Goal: Task Accomplishment & Management: Manage account settings

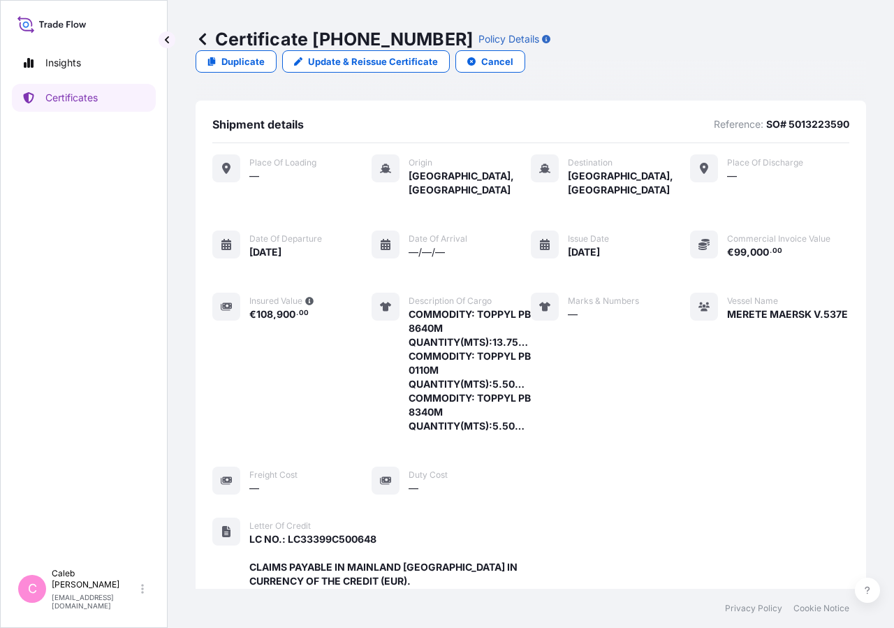
scroll to position [459, 0]
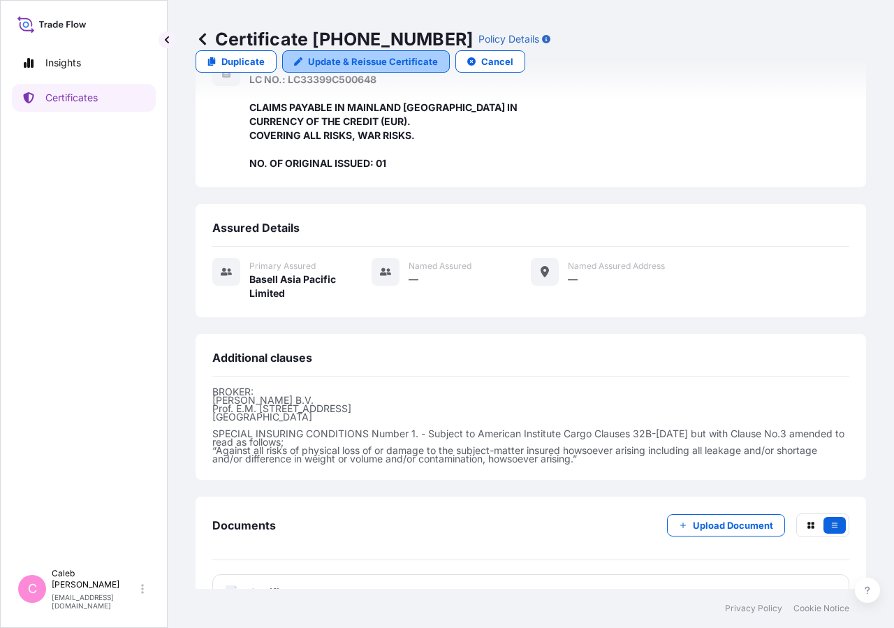
click at [438, 54] on p "Update & Reissue Certificate" at bounding box center [373, 61] width 130 height 14
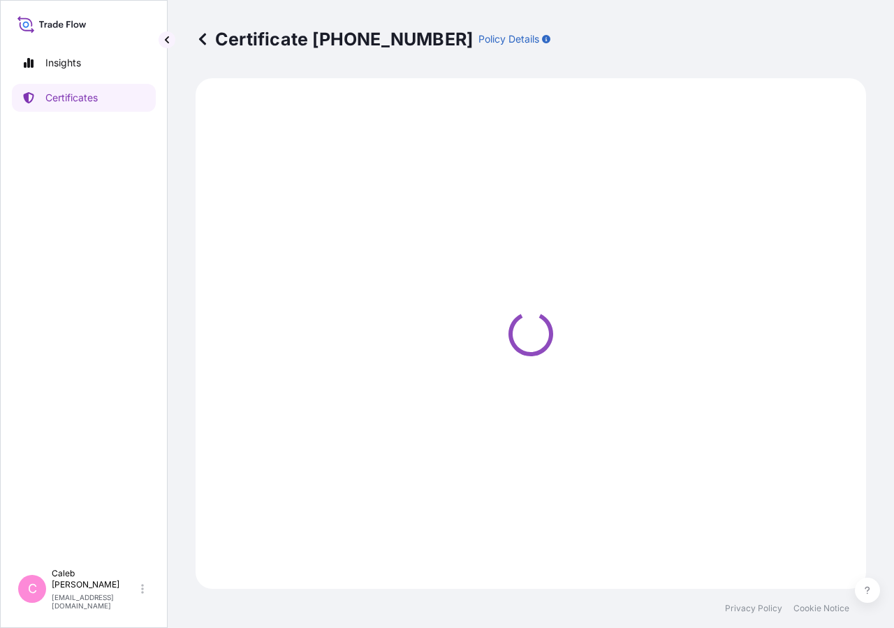
select select "Sea"
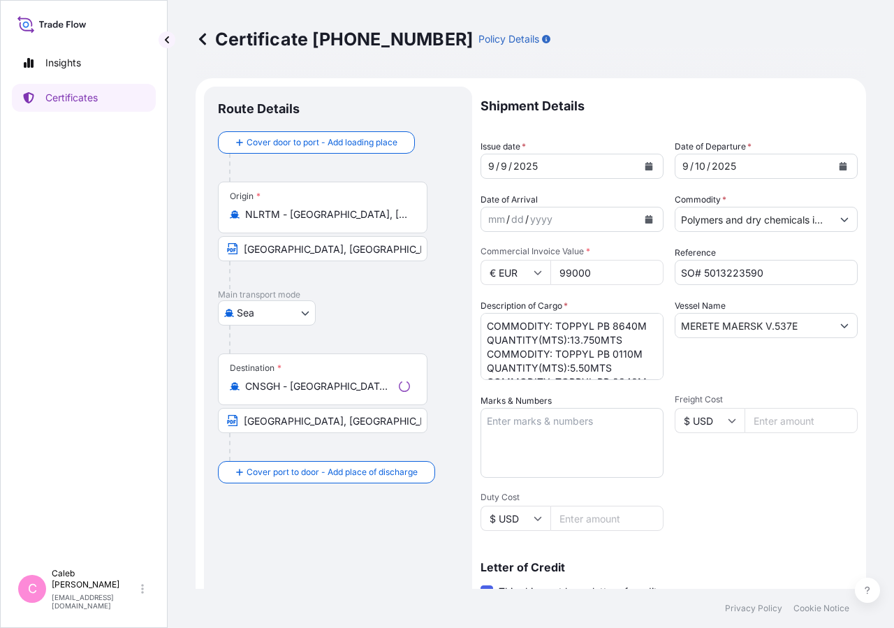
select select "32034"
click at [837, 165] on button "Calendar" at bounding box center [843, 166] width 22 height 22
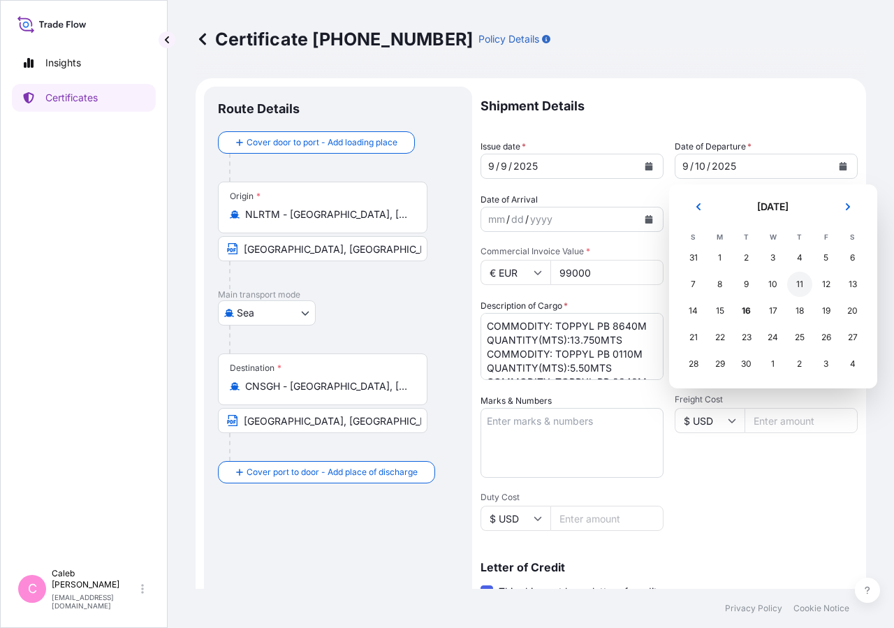
click at [793, 286] on div "11" at bounding box center [799, 284] width 25 height 25
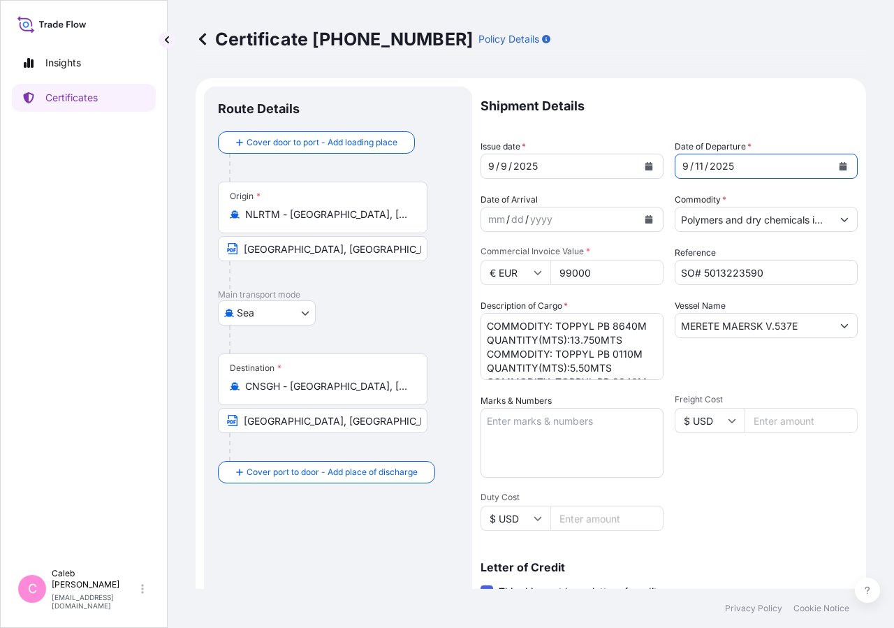
click at [686, 86] on form "Route Details Cover door to port - Add loading place Place of loading Road / [G…" at bounding box center [531, 491] width 670 height 827
click at [121, 221] on div "Insights Certificates" at bounding box center [84, 298] width 144 height 525
click at [638, 167] on button "Calendar" at bounding box center [649, 166] width 22 height 22
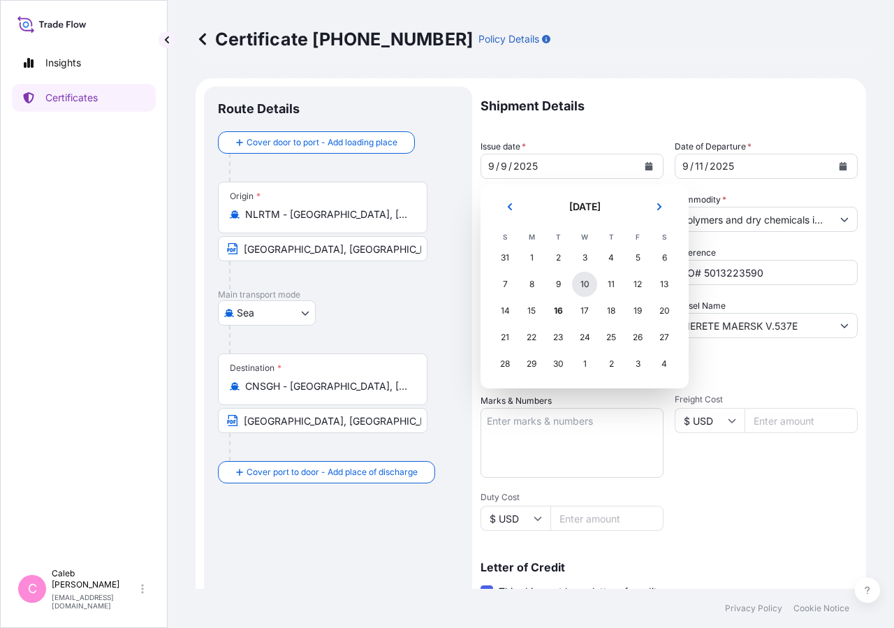
click at [581, 283] on div "10" at bounding box center [584, 284] width 25 height 25
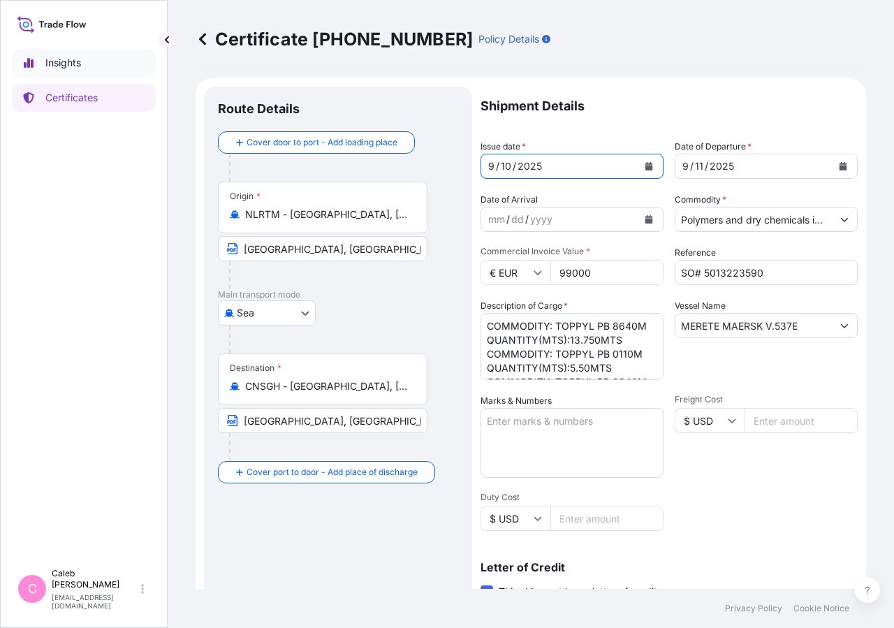
click at [107, 90] on link "Certificates" at bounding box center [84, 98] width 144 height 28
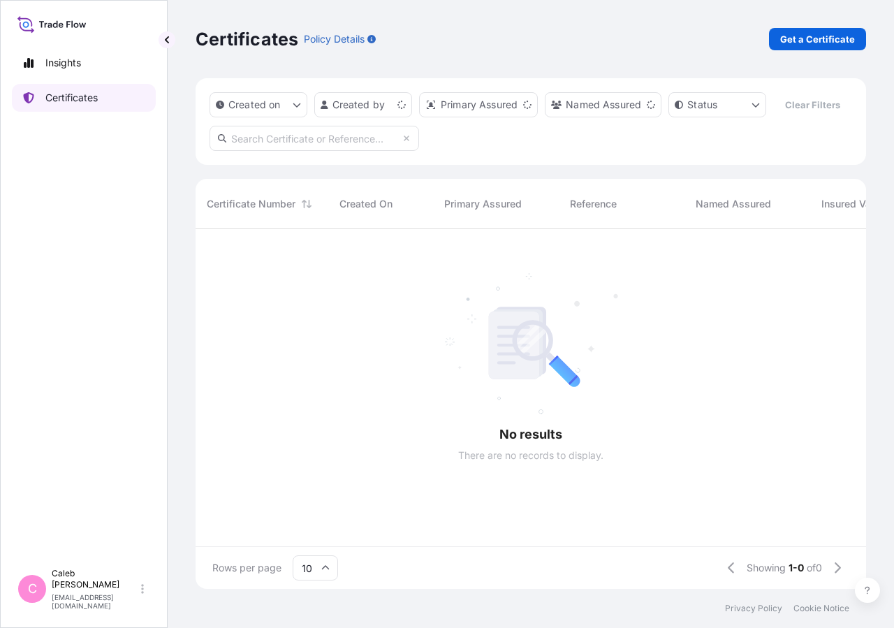
scroll to position [326, 658]
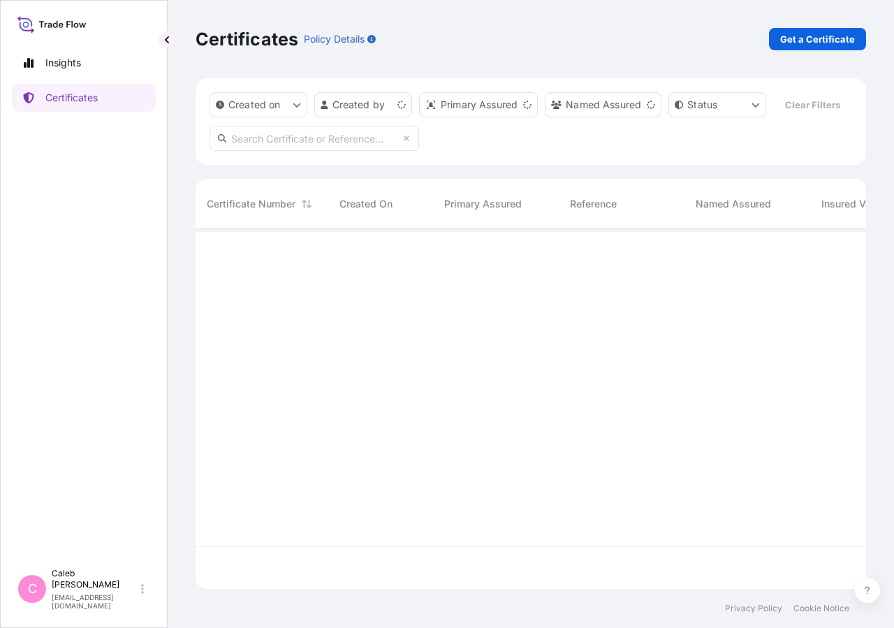
click at [309, 151] on input "text" at bounding box center [313, 138] width 209 height 25
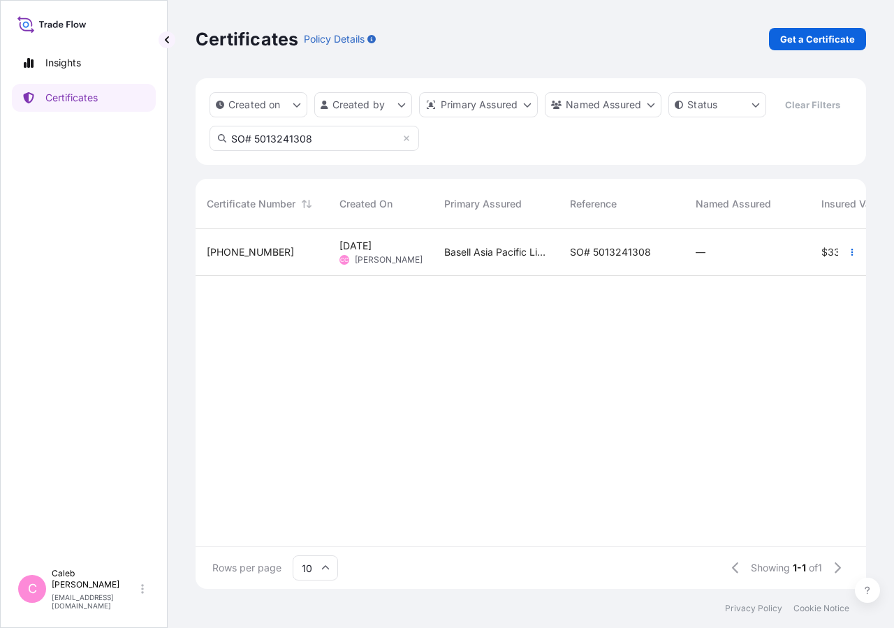
type input "SO# 5013241308"
click at [564, 276] on div "SO# 5013241308" at bounding box center [622, 252] width 126 height 47
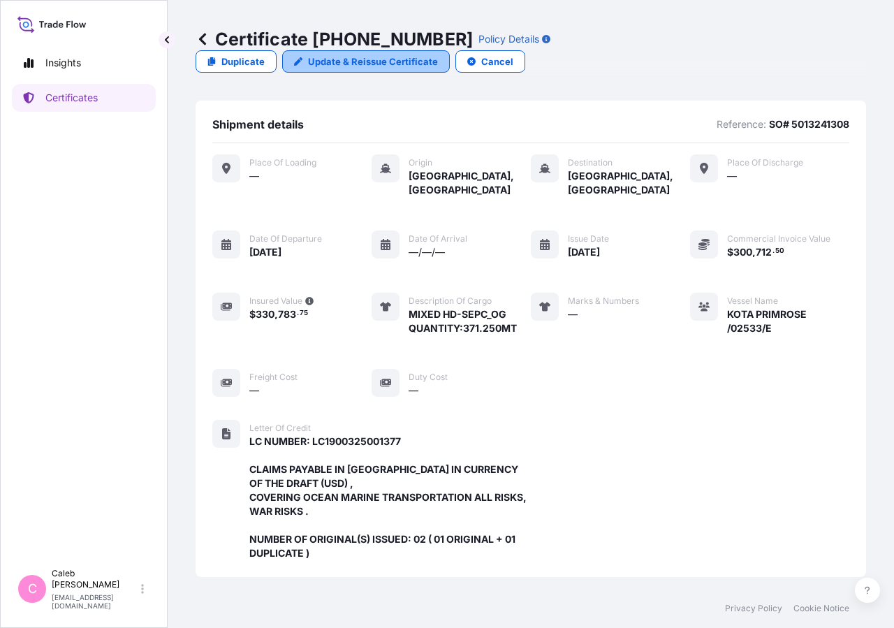
click at [450, 50] on link "Update & Reissue Certificate" at bounding box center [366, 61] width 168 height 22
select select "Sea"
select select "32034"
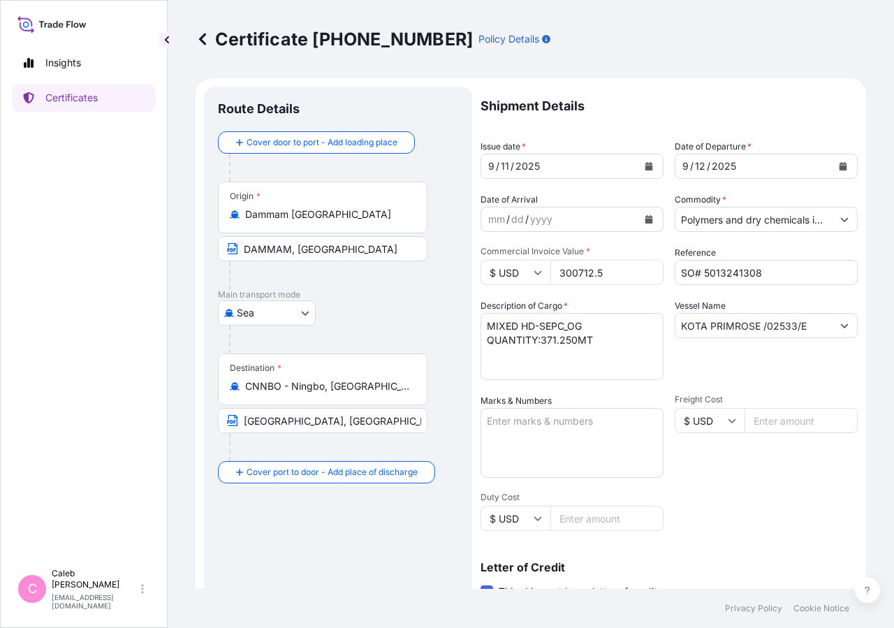
click at [839, 168] on icon "Calendar" at bounding box center [843, 166] width 8 height 8
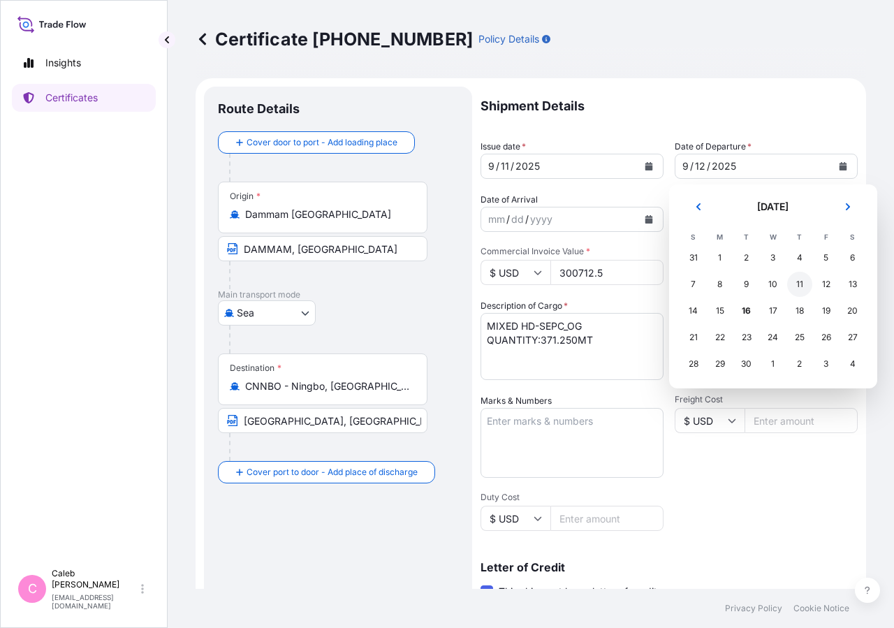
click at [800, 288] on div "11" at bounding box center [799, 284] width 25 height 25
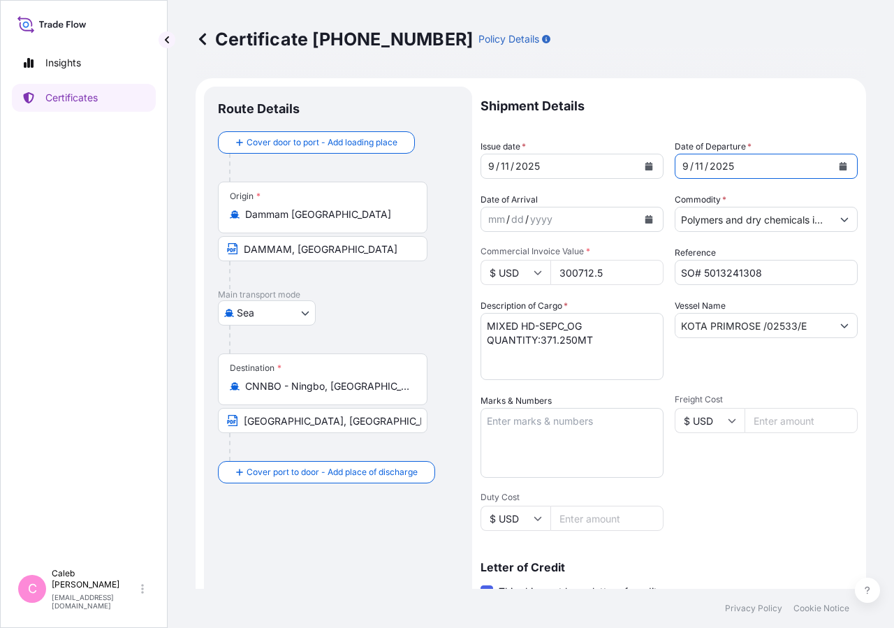
click at [645, 168] on icon "Calendar" at bounding box center [649, 166] width 8 height 8
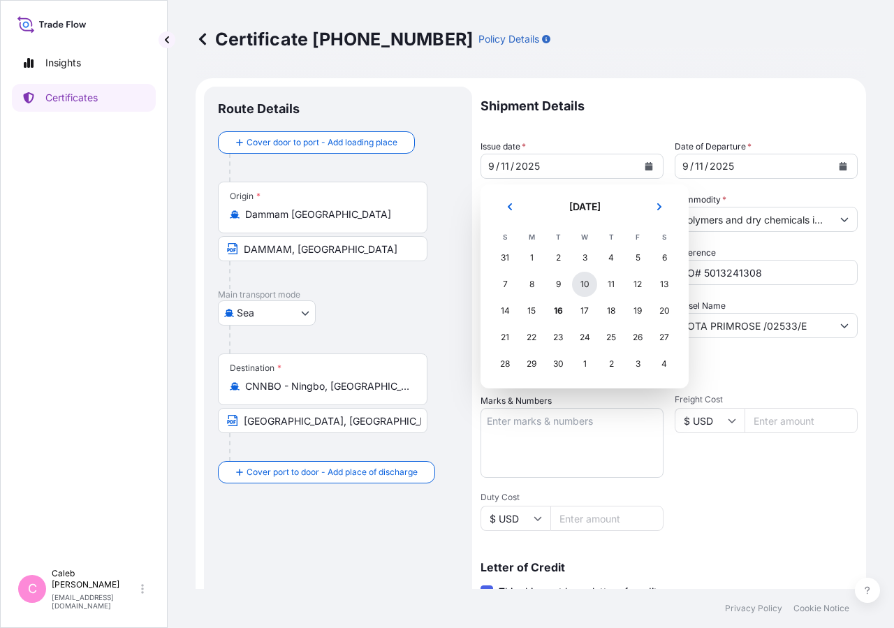
click at [587, 288] on div "10" at bounding box center [584, 284] width 25 height 25
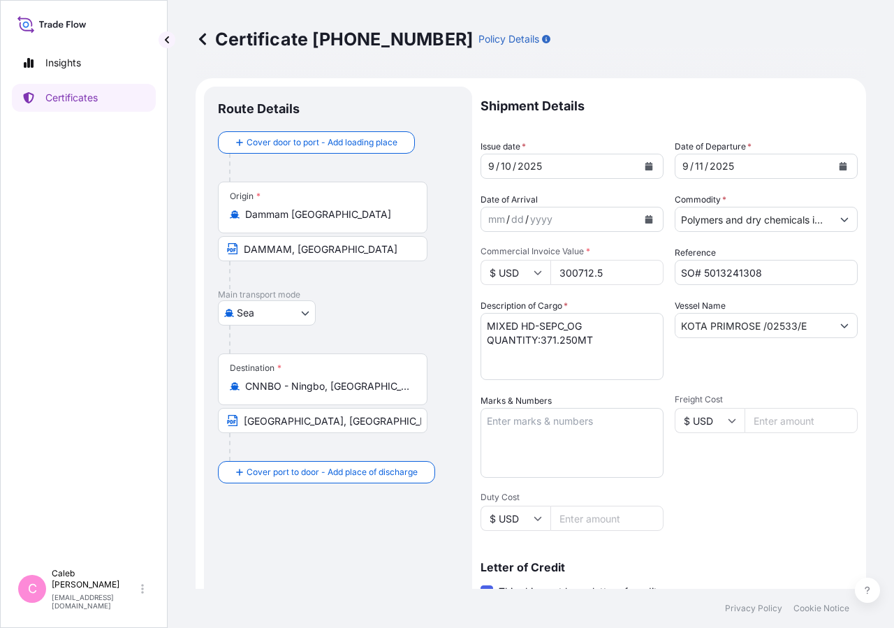
click at [684, 103] on p "Shipment Details" at bounding box center [668, 106] width 377 height 39
click at [723, 120] on p "Shipment Details" at bounding box center [668, 106] width 377 height 39
click at [704, 267] on input "SO# 5013241308" at bounding box center [766, 272] width 183 height 25
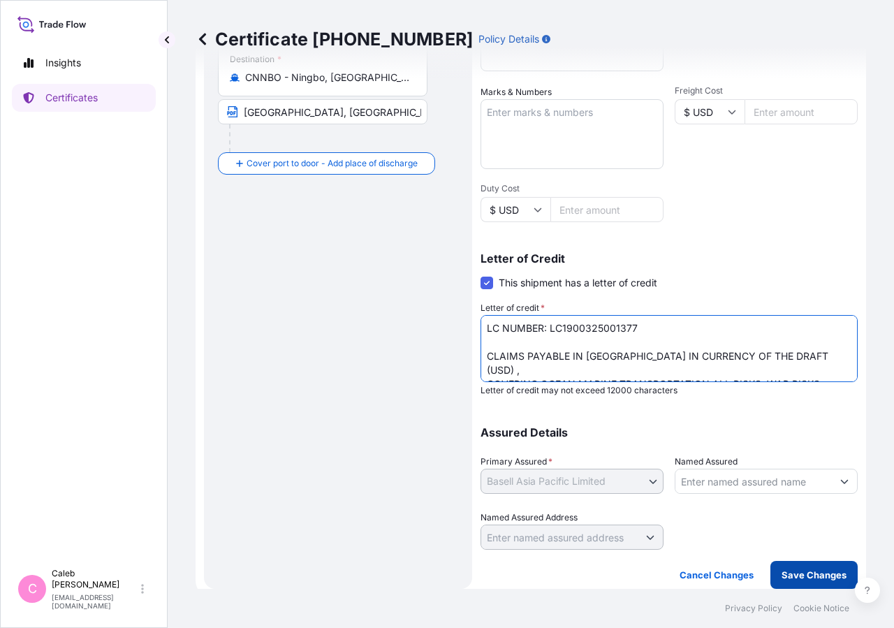
click at [804, 568] on p "Save Changes" at bounding box center [813, 575] width 65 height 14
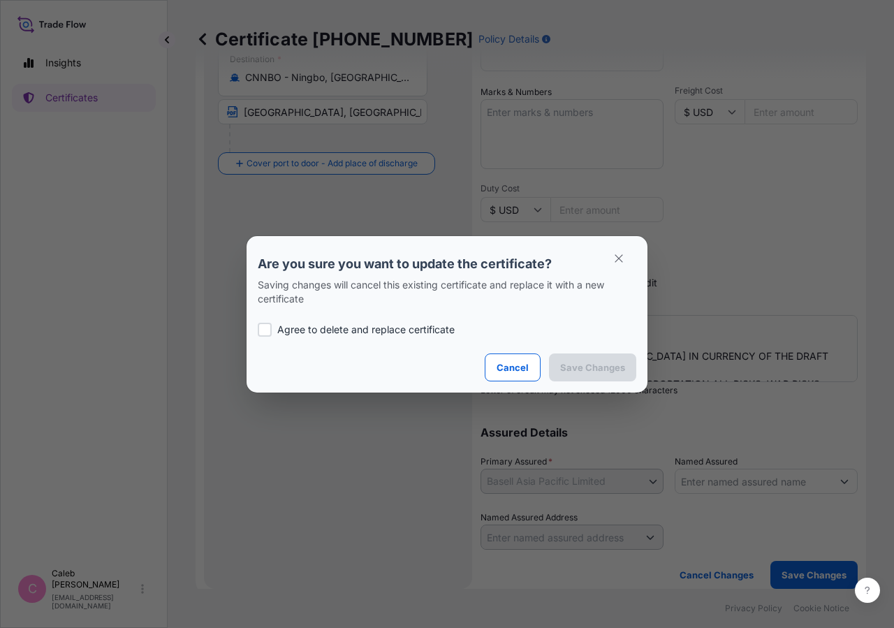
click at [272, 325] on label "Agree to delete and replace certificate" at bounding box center [447, 330] width 378 height 14
checkbox input "true"
click at [596, 371] on p "Save Changes" at bounding box center [592, 367] width 65 height 14
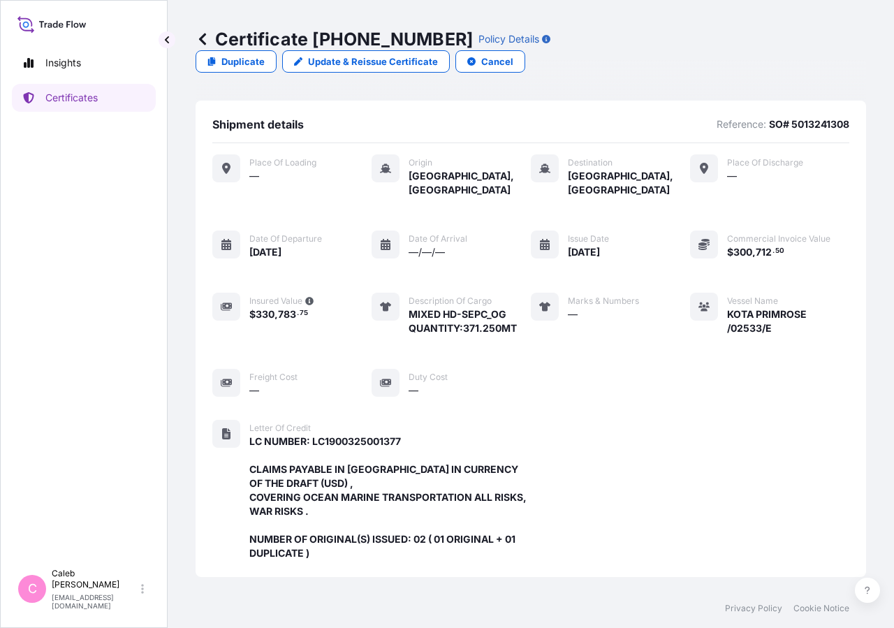
scroll to position [390, 0]
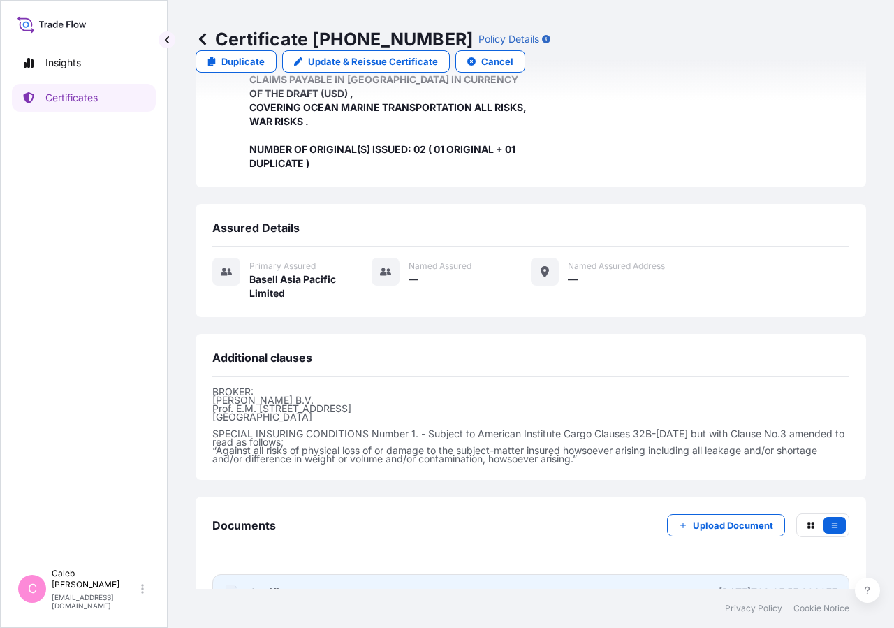
click at [285, 574] on link "PDF Certificate [DATE]T08:25:55.396977" at bounding box center [530, 592] width 637 height 36
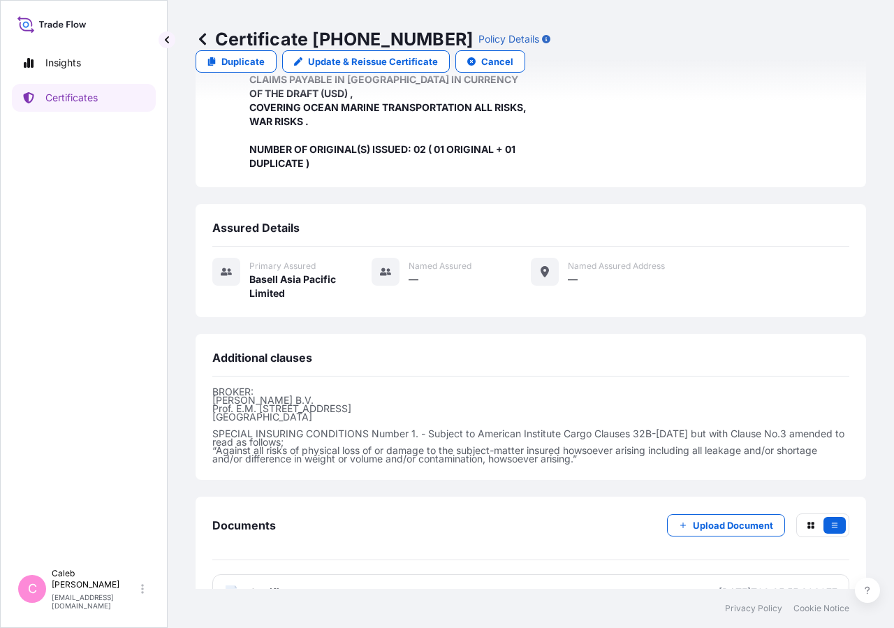
scroll to position [0, 0]
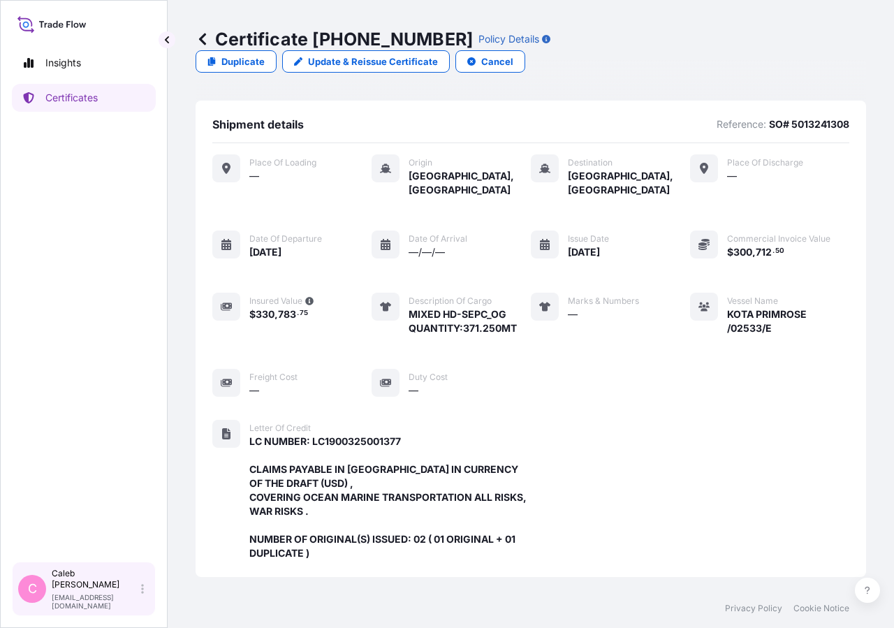
drag, startPoint x: 77, startPoint y: 605, endPoint x: 149, endPoint y: 606, distance: 72.6
click at [77, 604] on p "[EMAIL_ADDRESS][DOMAIN_NAME]" at bounding box center [95, 601] width 87 height 17
